Goal: Check status: Check status

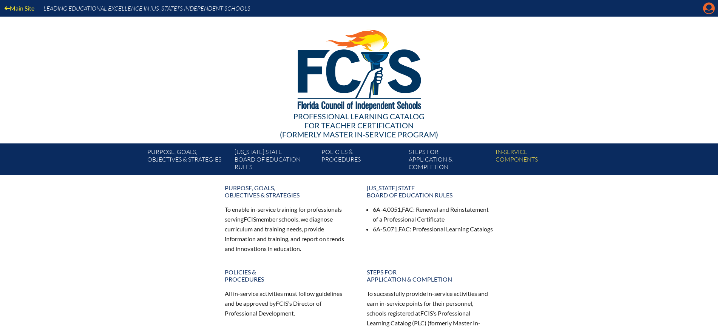
click at [708, 9] on icon at bounding box center [709, 9] width 12 height 12
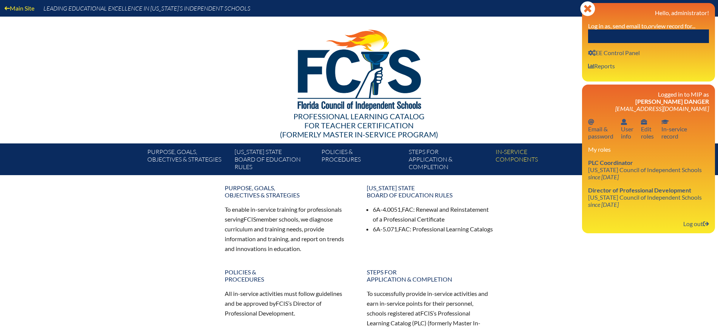
click at [657, 40] on input "text" at bounding box center [648, 36] width 121 height 14
paste input "Catherine Hartshorne"
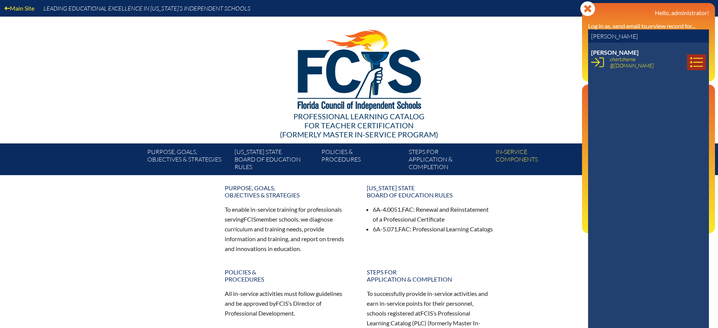
type input "Catherine Hartshorne"
click at [690, 64] on icon at bounding box center [696, 62] width 13 height 13
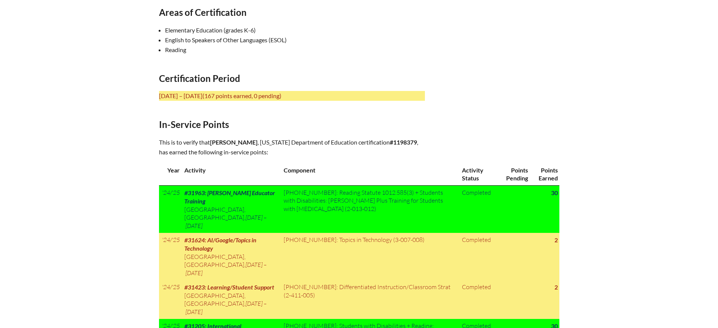
scroll to position [283, 0]
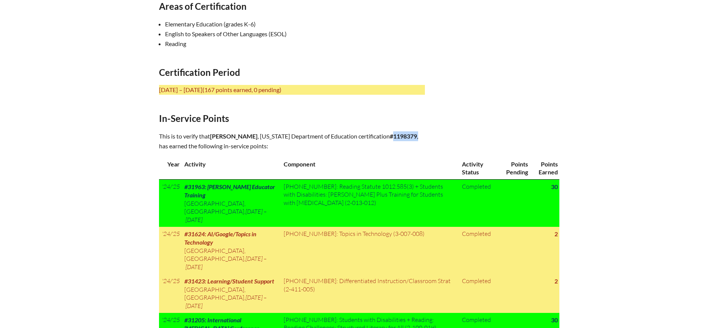
drag, startPoint x: 309, startPoint y: 143, endPoint x: 284, endPoint y: 148, distance: 25.8
click at [284, 148] on p "This is to verify that [PERSON_NAME] , [US_STATE] Department of Education certi…" at bounding box center [292, 141] width 266 height 20
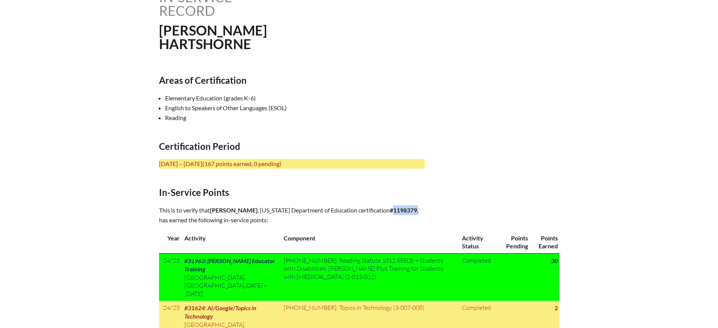
scroll to position [150, 0]
